Goal: Task Accomplishment & Management: Complete application form

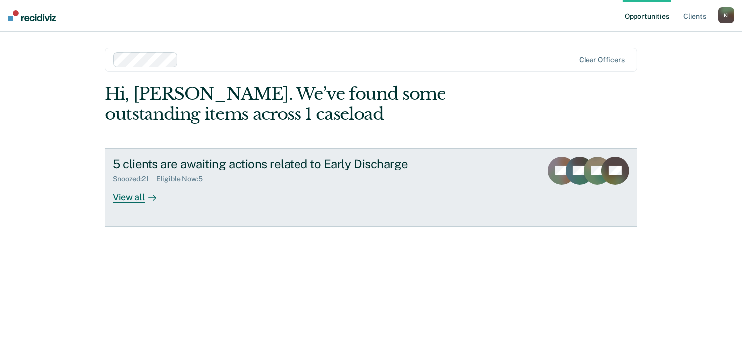
click at [148, 200] on icon at bounding box center [152, 198] width 8 height 8
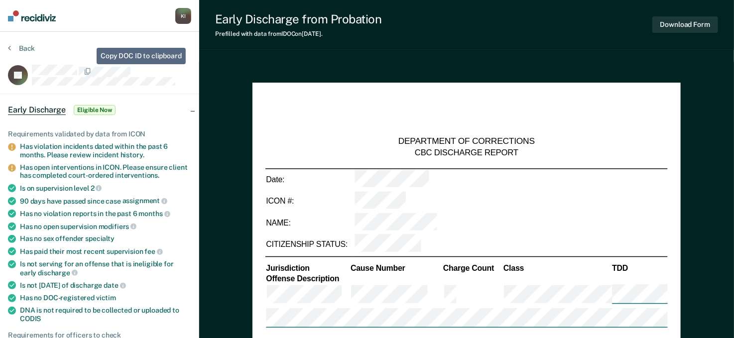
type textarea "x"
click at [12, 46] on button "Back" at bounding box center [21, 48] width 27 height 9
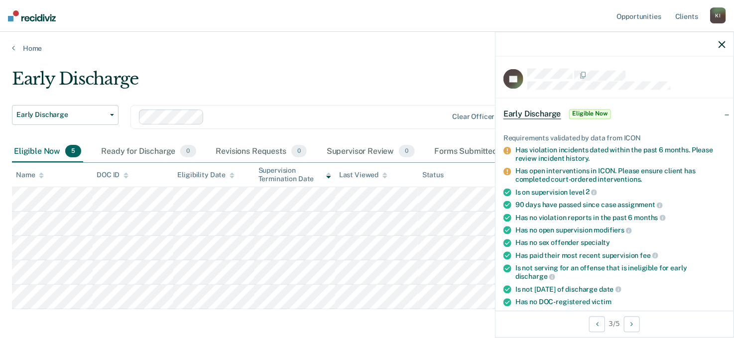
click at [725, 44] on icon "button" at bounding box center [722, 44] width 7 height 7
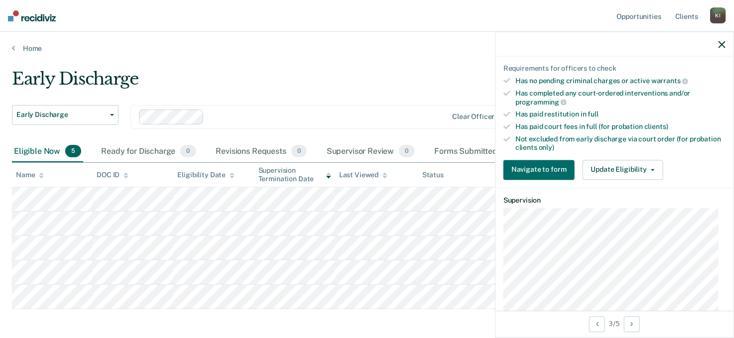
scroll to position [263, 0]
click at [618, 166] on button "Update Eligibility" at bounding box center [623, 169] width 81 height 20
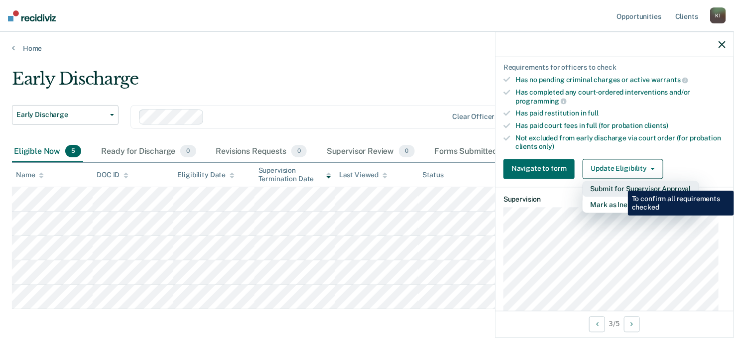
click at [621, 183] on button "Submit for Supervisor Approval" at bounding box center [641, 189] width 117 height 16
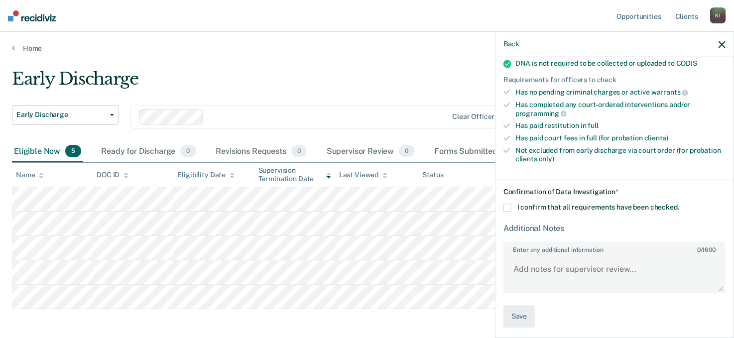
click at [504, 204] on span at bounding box center [508, 208] width 8 height 8
click at [679, 204] on input "I confirm that all requirements have been checked." at bounding box center [679, 204] width 0 height 0
click at [518, 255] on textarea "Enter any additional information 0 / 1600" at bounding box center [615, 273] width 220 height 37
type textarea "All costs paid, interventions closed."
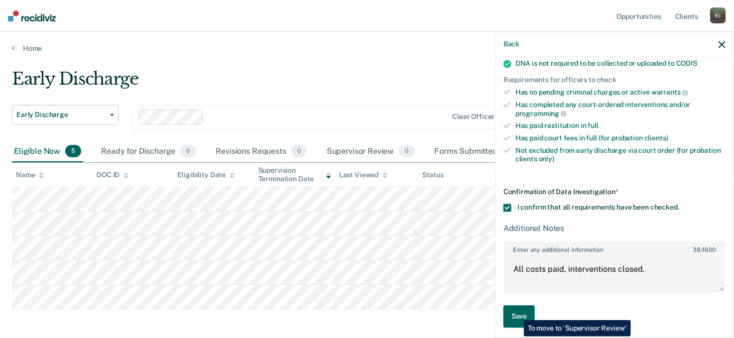
click at [516, 313] on button "Save" at bounding box center [519, 317] width 31 height 22
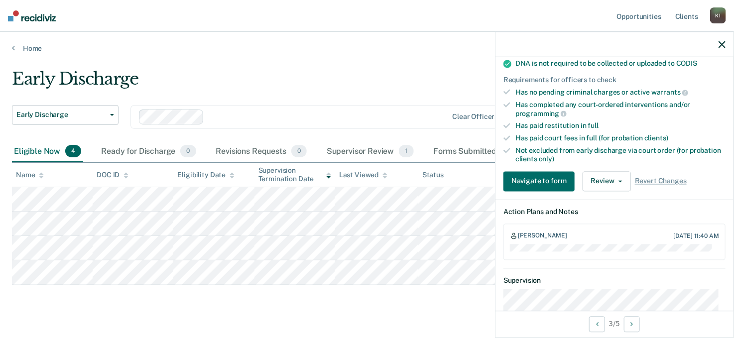
click at [723, 42] on icon "button" at bounding box center [722, 44] width 7 height 7
